Goal: Information Seeking & Learning: Learn about a topic

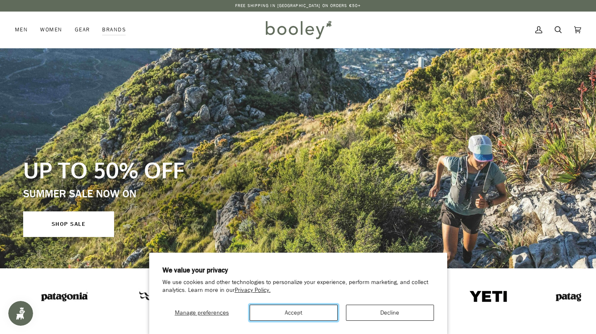
click at [302, 317] on button "Accept" at bounding box center [294, 313] width 88 height 16
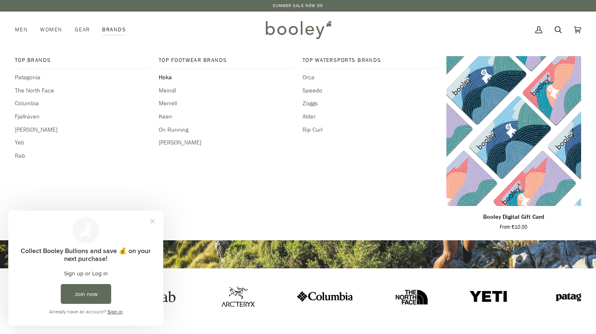
click at [162, 78] on span "Hoka" at bounding box center [226, 77] width 135 height 9
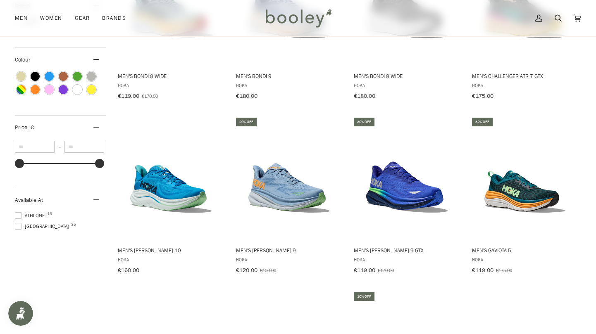
scroll to position [386, 0]
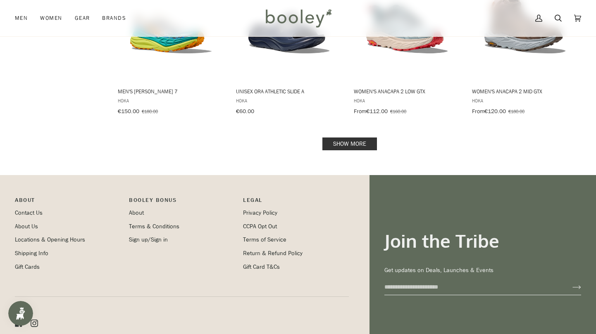
click at [344, 140] on link "Show more" at bounding box center [349, 144] width 55 height 13
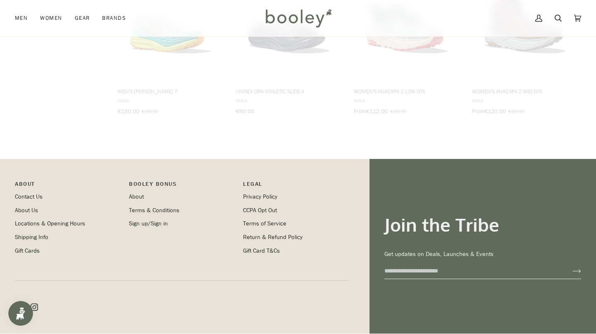
scroll to position [889, 0]
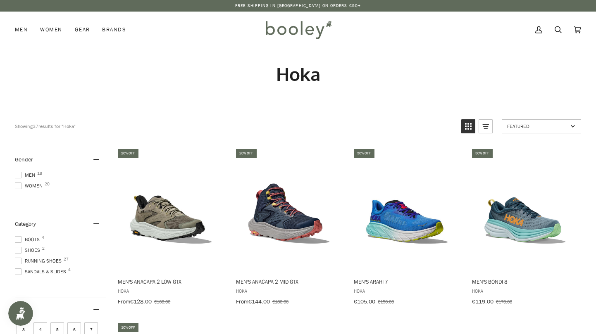
click at [19, 176] on span at bounding box center [18, 175] width 7 height 7
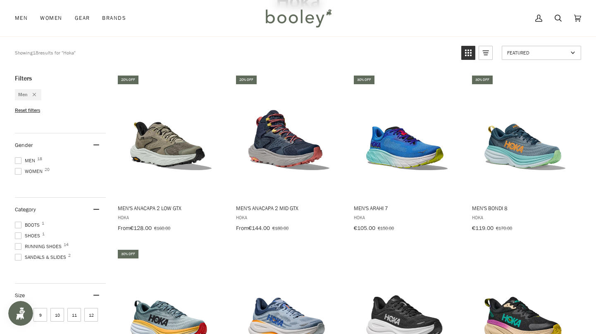
scroll to position [81, 0]
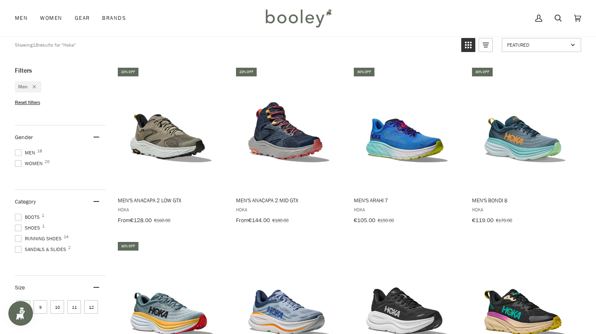
click at [16, 236] on span at bounding box center [18, 238] width 7 height 7
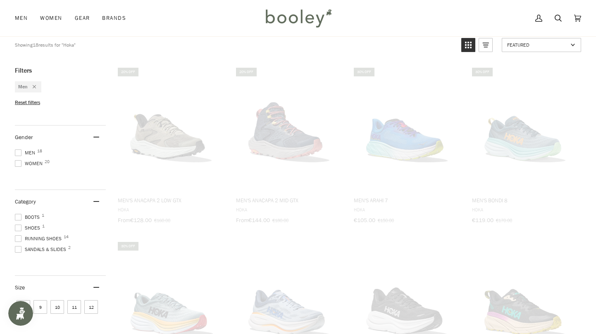
scroll to position [41, 0]
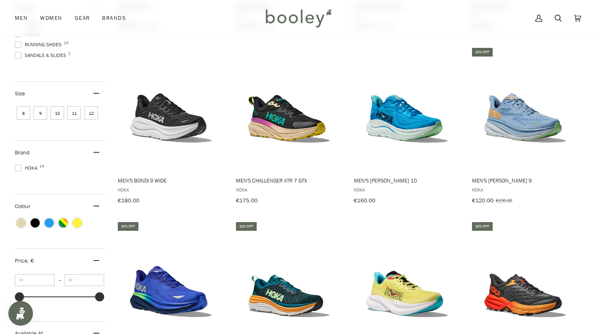
scroll to position [278, 0]
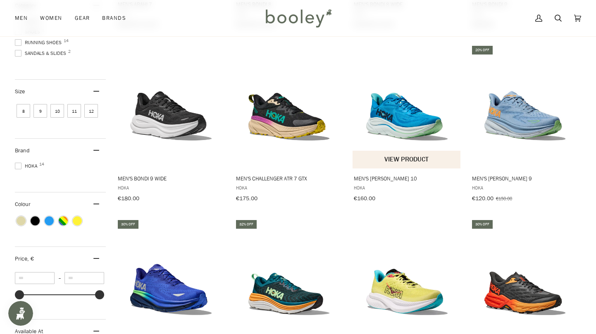
click at [400, 125] on img "Men's Clifton 10" at bounding box center [406, 106] width 109 height 109
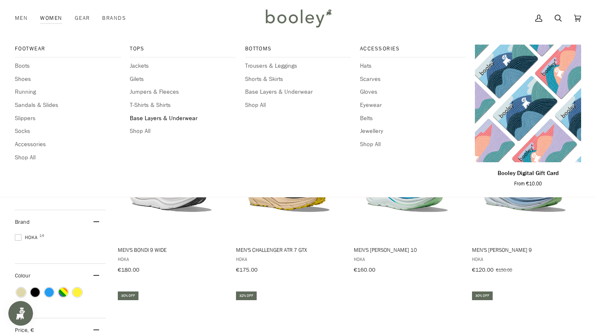
scroll to position [0, 0]
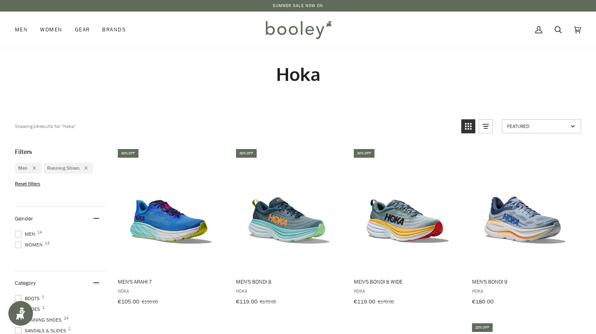
click at [300, 32] on img at bounding box center [298, 30] width 72 height 24
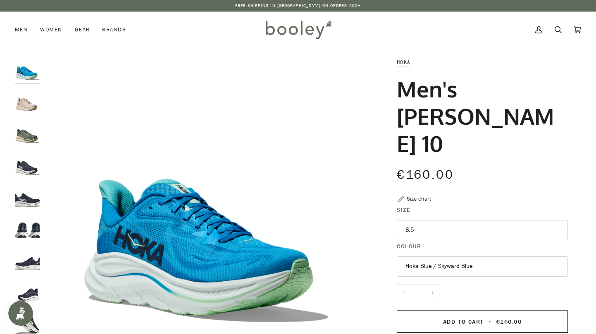
click at [482, 257] on button "Hoka Blue / Skyward Blue" at bounding box center [482, 267] width 171 height 20
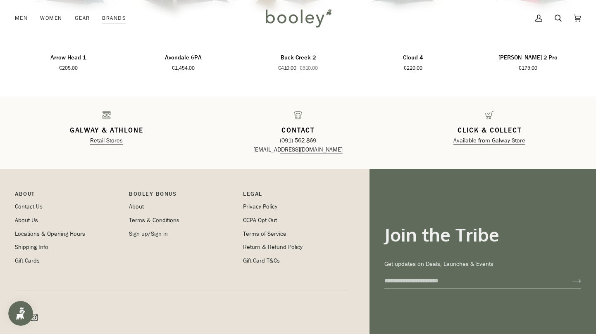
scroll to position [1342, 0]
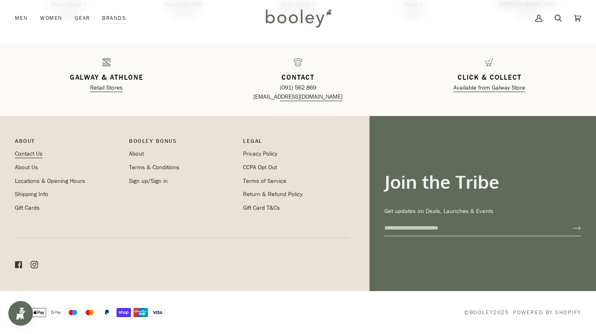
click at [38, 154] on link "Contact Us" at bounding box center [29, 154] width 28 height 8
